Goal: Task Accomplishment & Management: Use online tool/utility

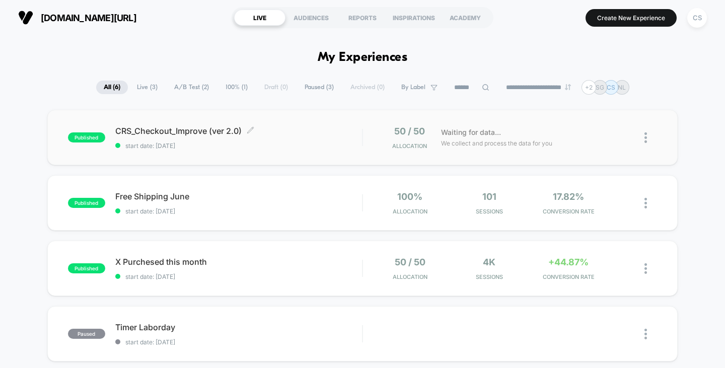
click at [199, 130] on span "CRS_Checkout_Improve (ver 2.0) Click to edit experience details" at bounding box center [238, 131] width 247 height 10
